Goal: Task Accomplishment & Management: Manage account settings

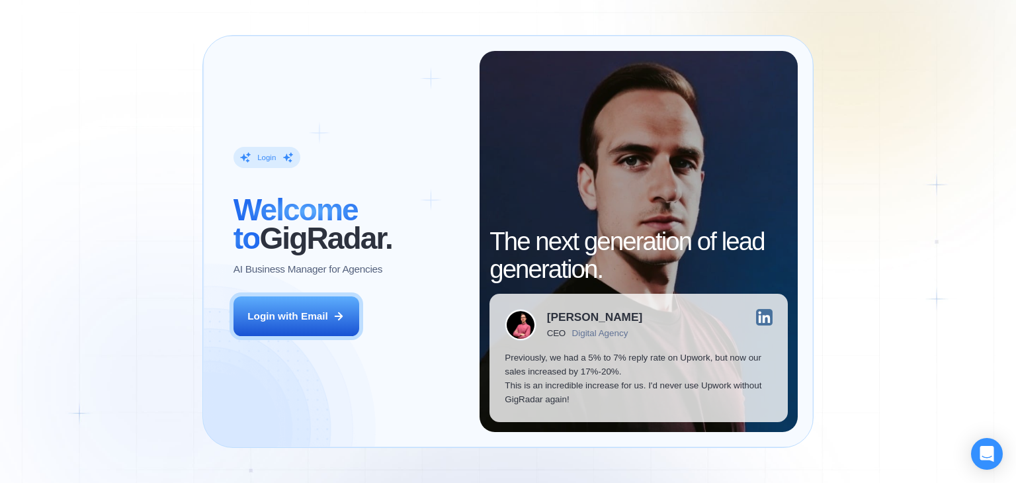
click at [317, 337] on div "Login ‍ Welcome to GigRadar. AI Business Manager for Agencies Login with Email" at bounding box center [348, 241] width 261 height 381
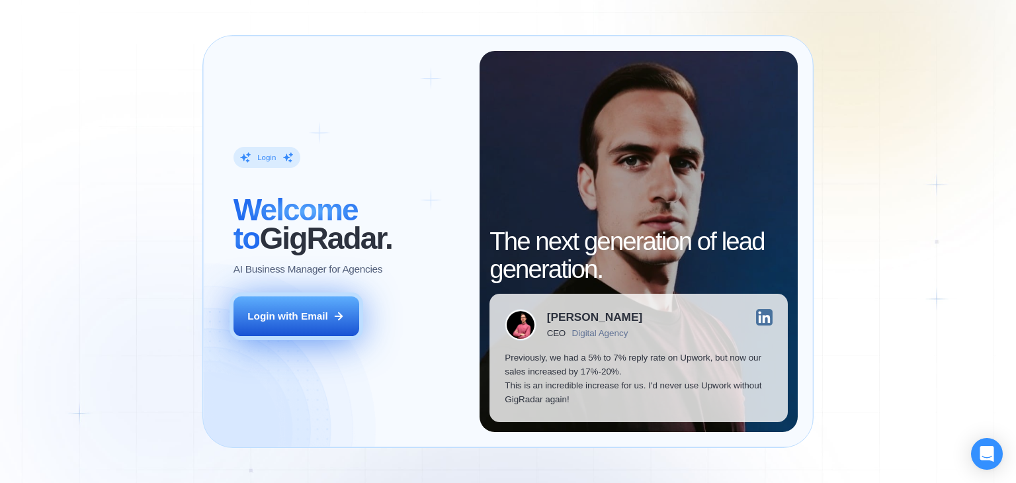
click at [315, 319] on div "Login with Email" at bounding box center [287, 316] width 81 height 14
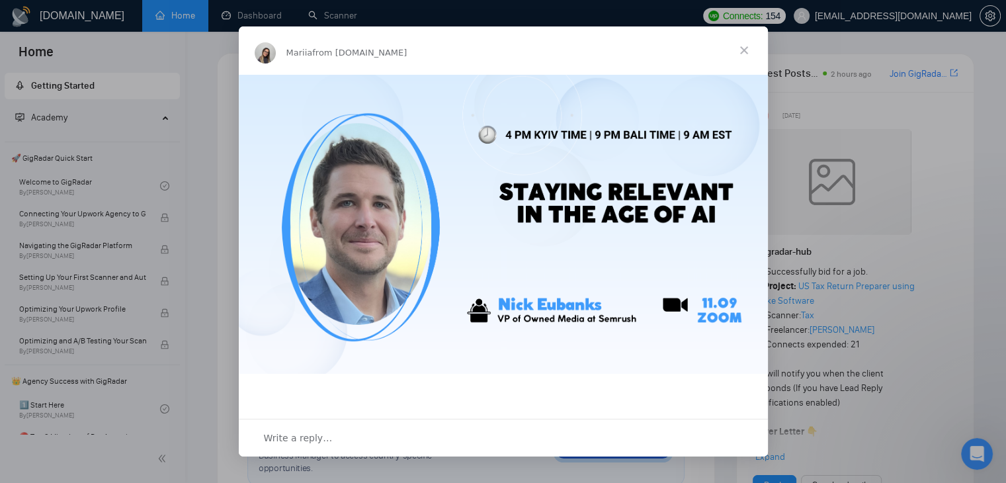
click at [743, 52] on span "Close" at bounding box center [744, 50] width 48 height 48
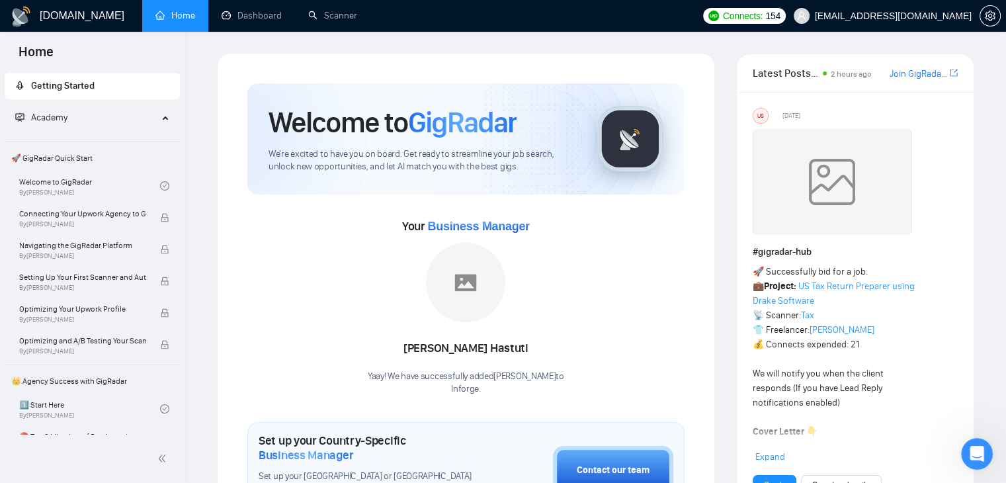
click at [993, 26] on div at bounding box center [990, 16] width 21 height 32
click at [990, 18] on icon "setting" at bounding box center [990, 16] width 10 height 11
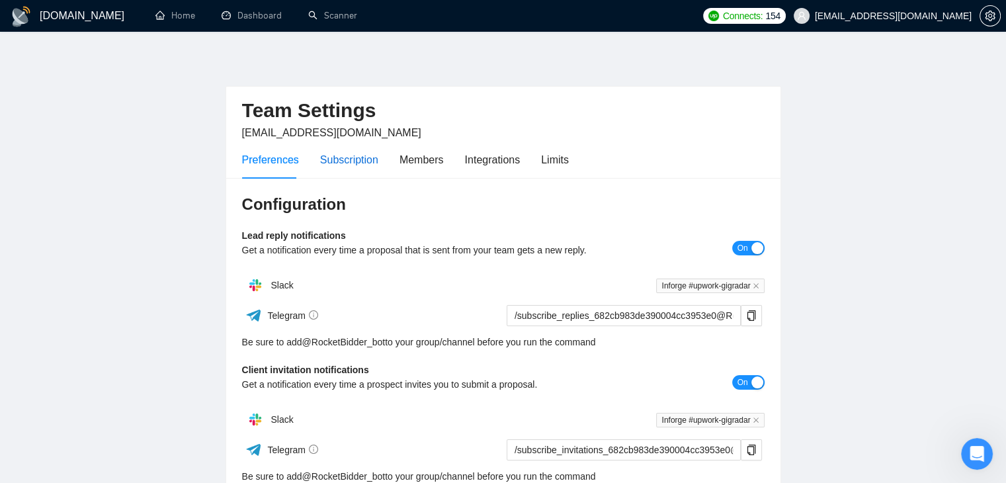
click at [343, 163] on div "Subscription" at bounding box center [349, 159] width 58 height 17
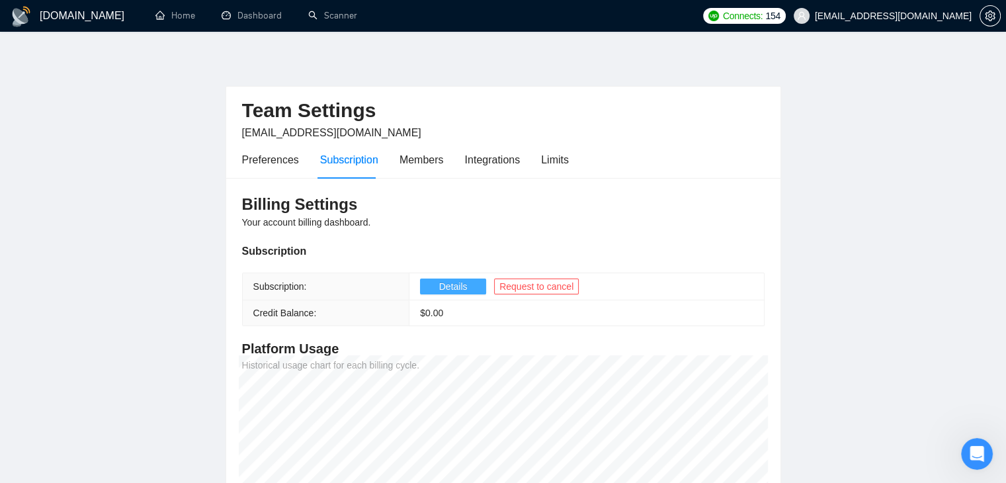
click at [447, 288] on span "Details" at bounding box center [453, 286] width 28 height 15
